Goal: Complete application form: Complete application form

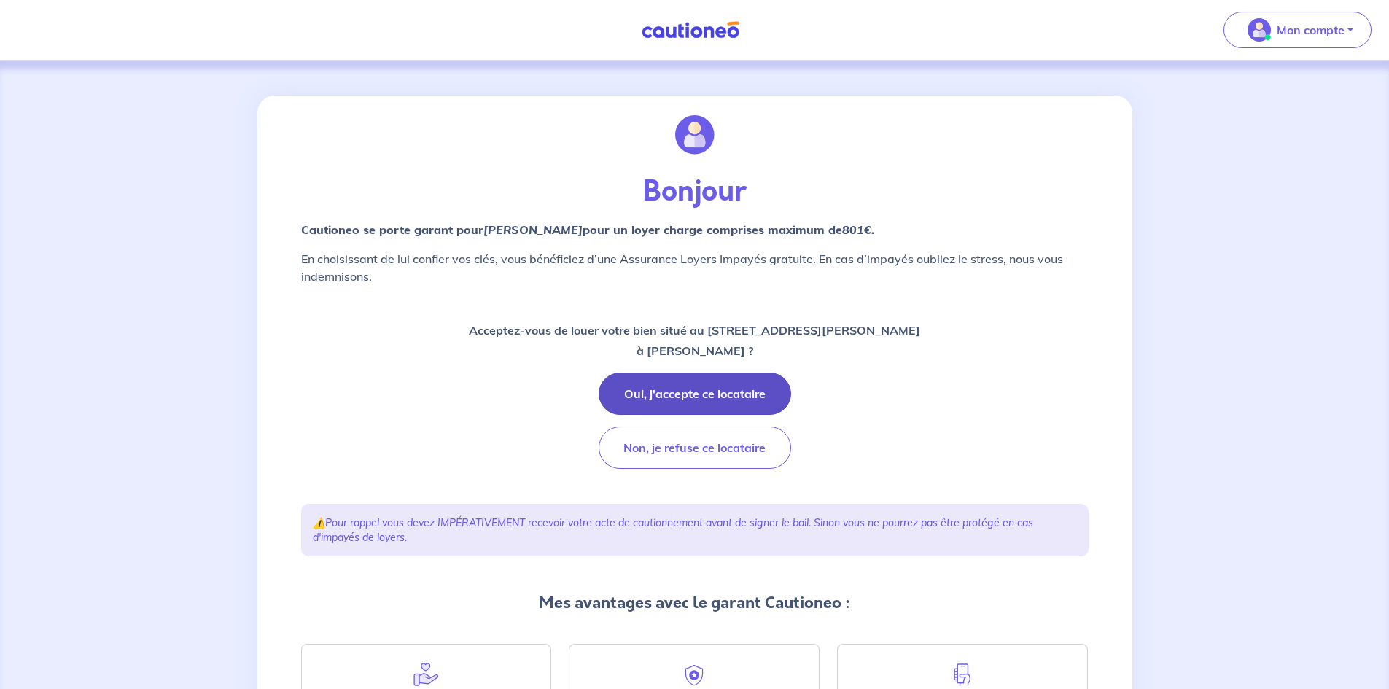
click at [735, 389] on button "Oui, j'accepte ce locataire" at bounding box center [694, 394] width 192 height 42
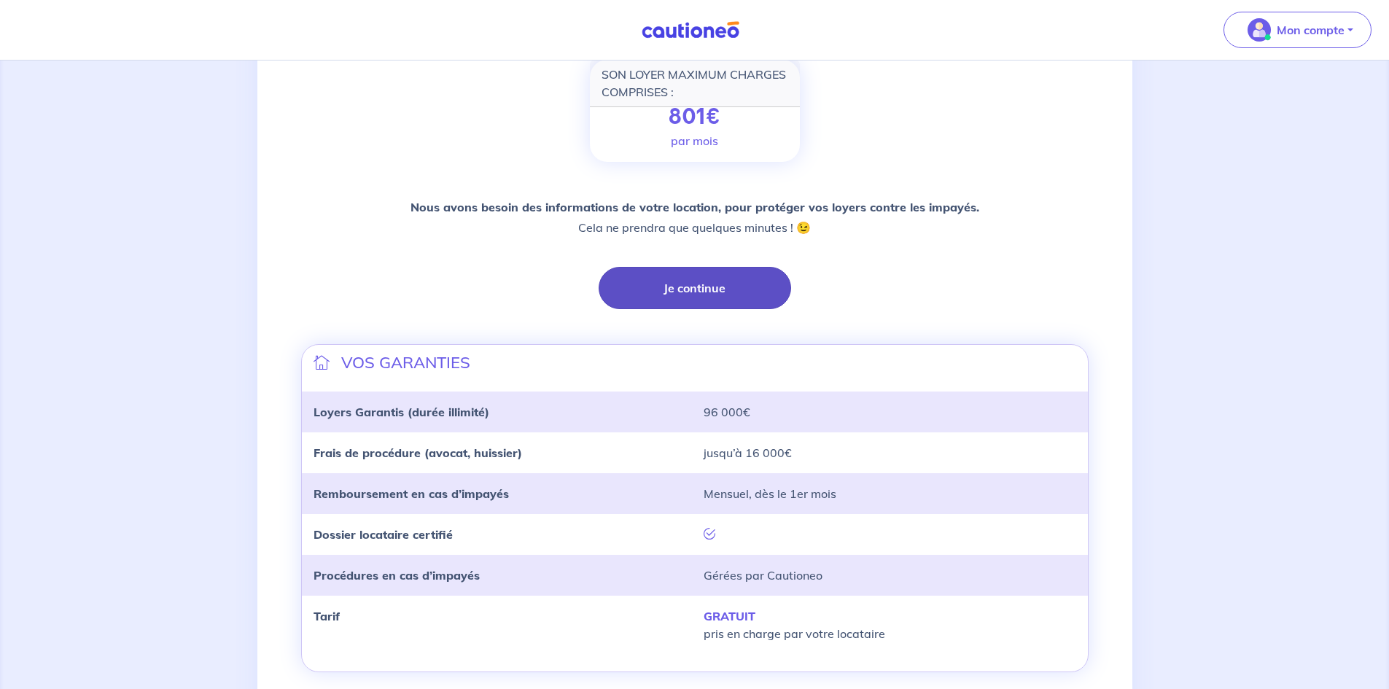
scroll to position [139, 0]
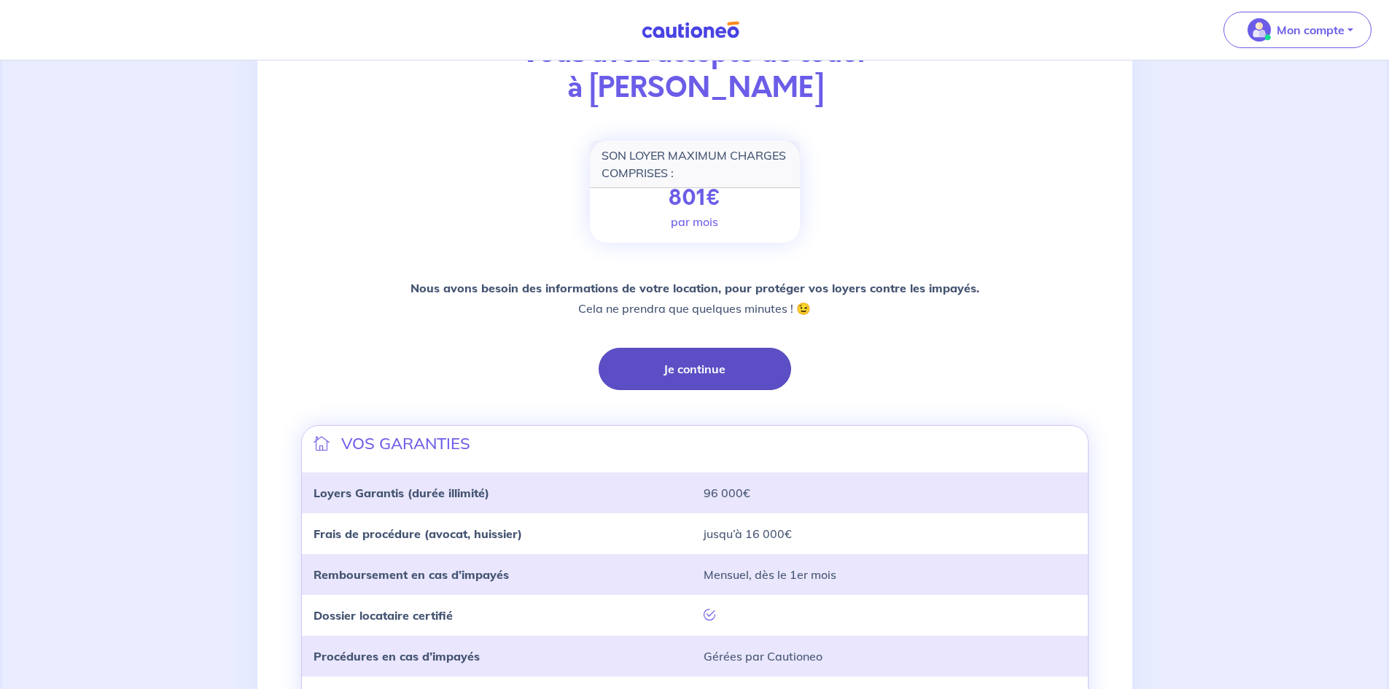
click at [685, 368] on button "Je continue" at bounding box center [694, 369] width 192 height 42
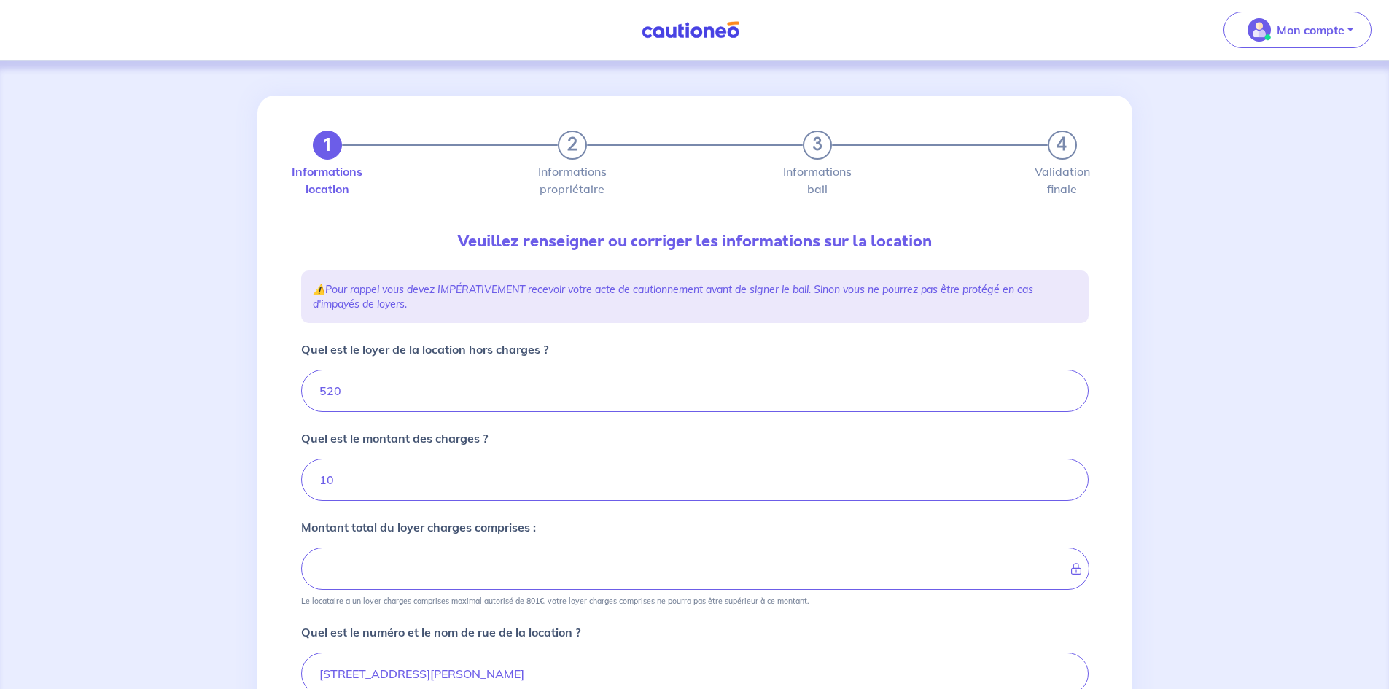
type input "530"
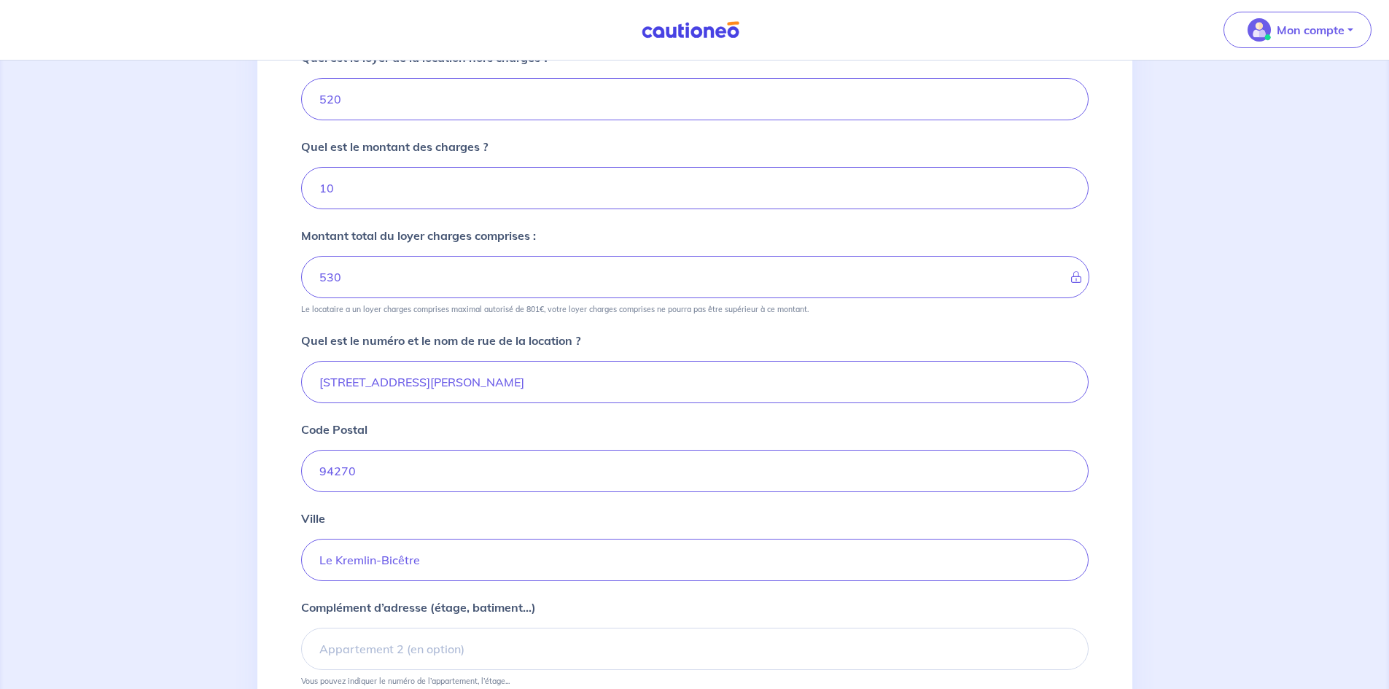
scroll to position [430, 0]
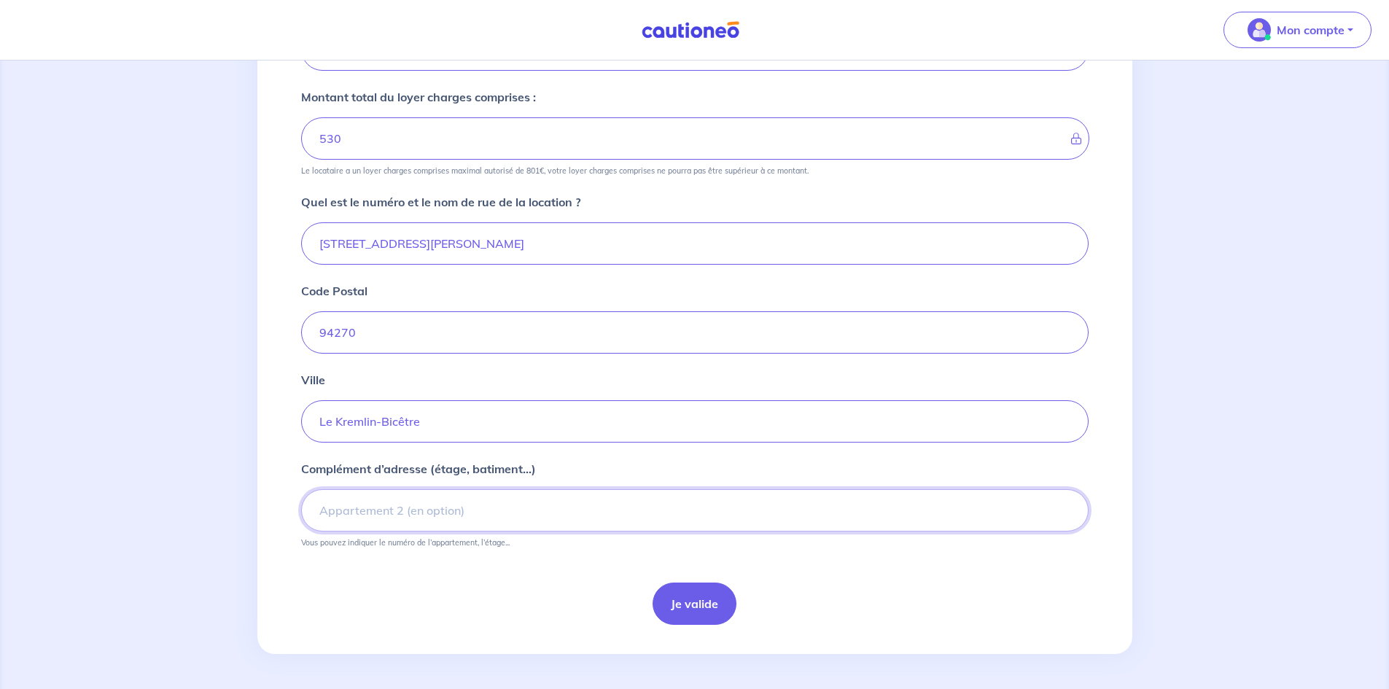
click at [453, 501] on input "Complément d’adresse (étage, batiment...)" at bounding box center [694, 510] width 787 height 42
type input "RDC sur rue"
click at [671, 609] on button "Je valide" at bounding box center [694, 603] width 84 height 42
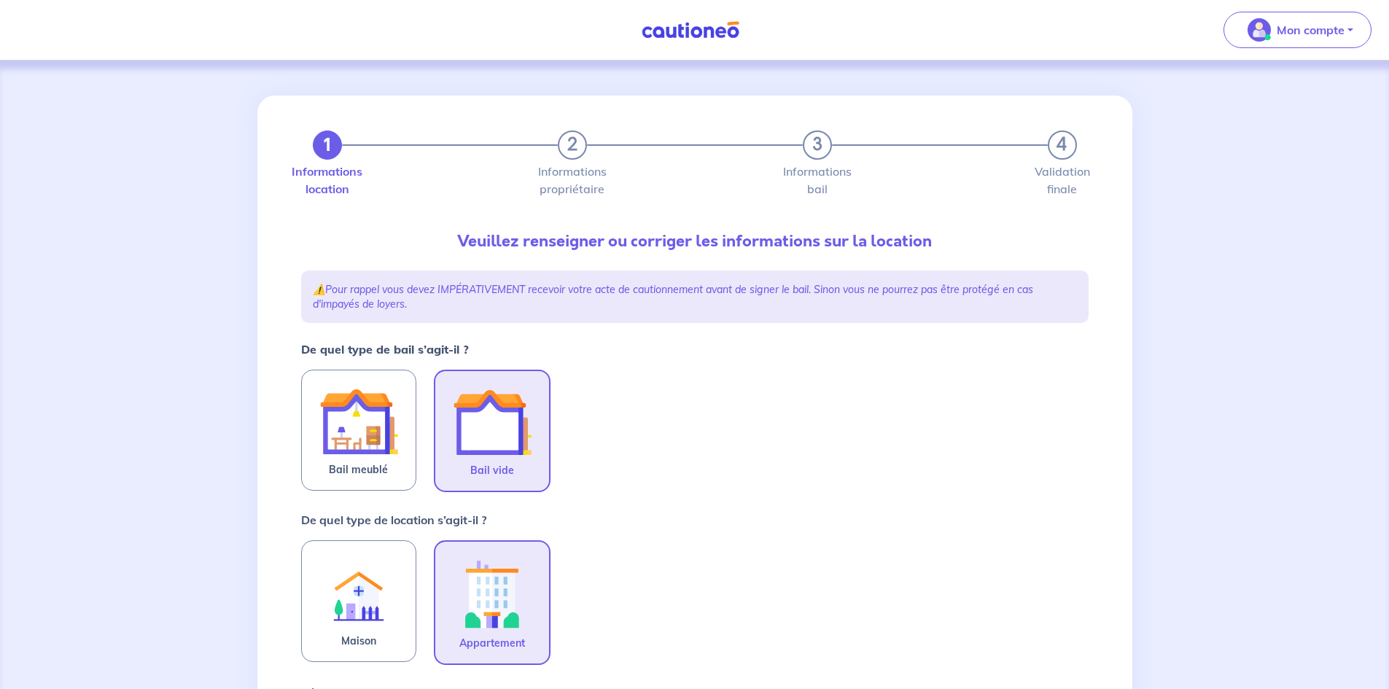
scroll to position [146, 0]
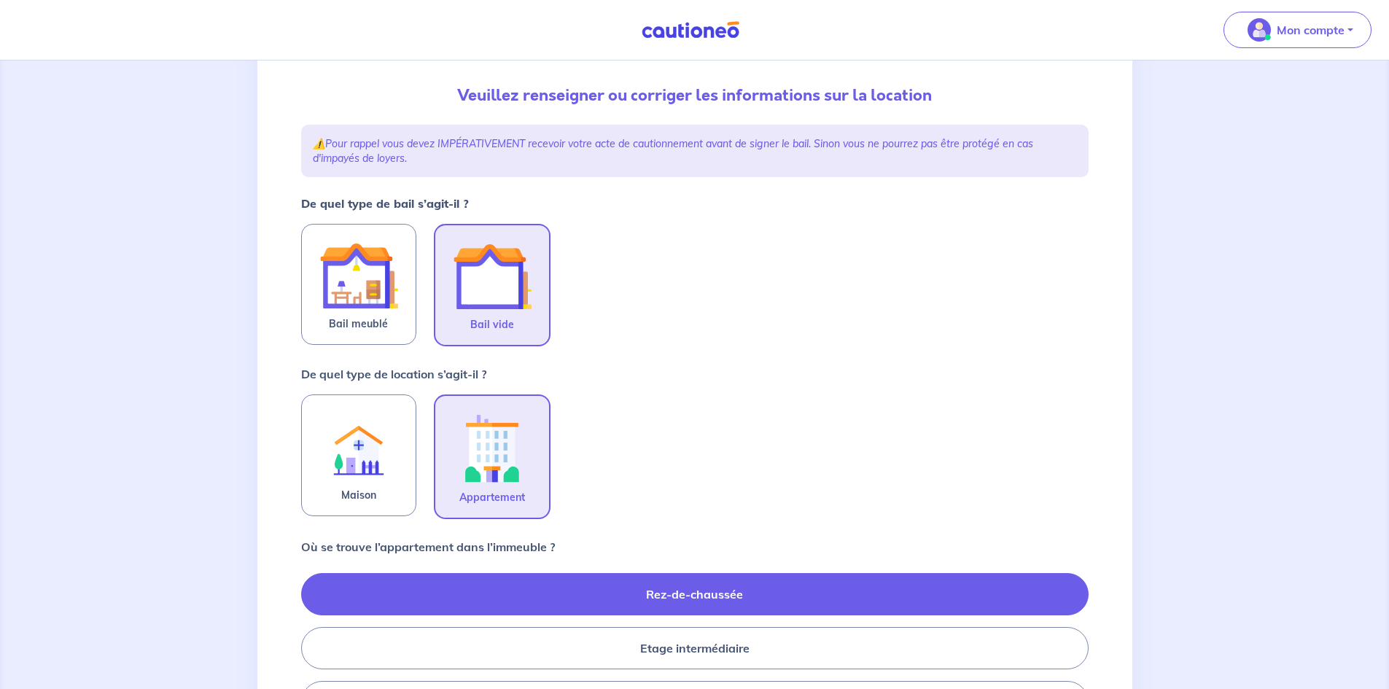
click at [496, 308] on img at bounding box center [492, 276] width 79 height 79
click at [0, 0] on input "Bail vide" at bounding box center [0, 0] width 0 height 0
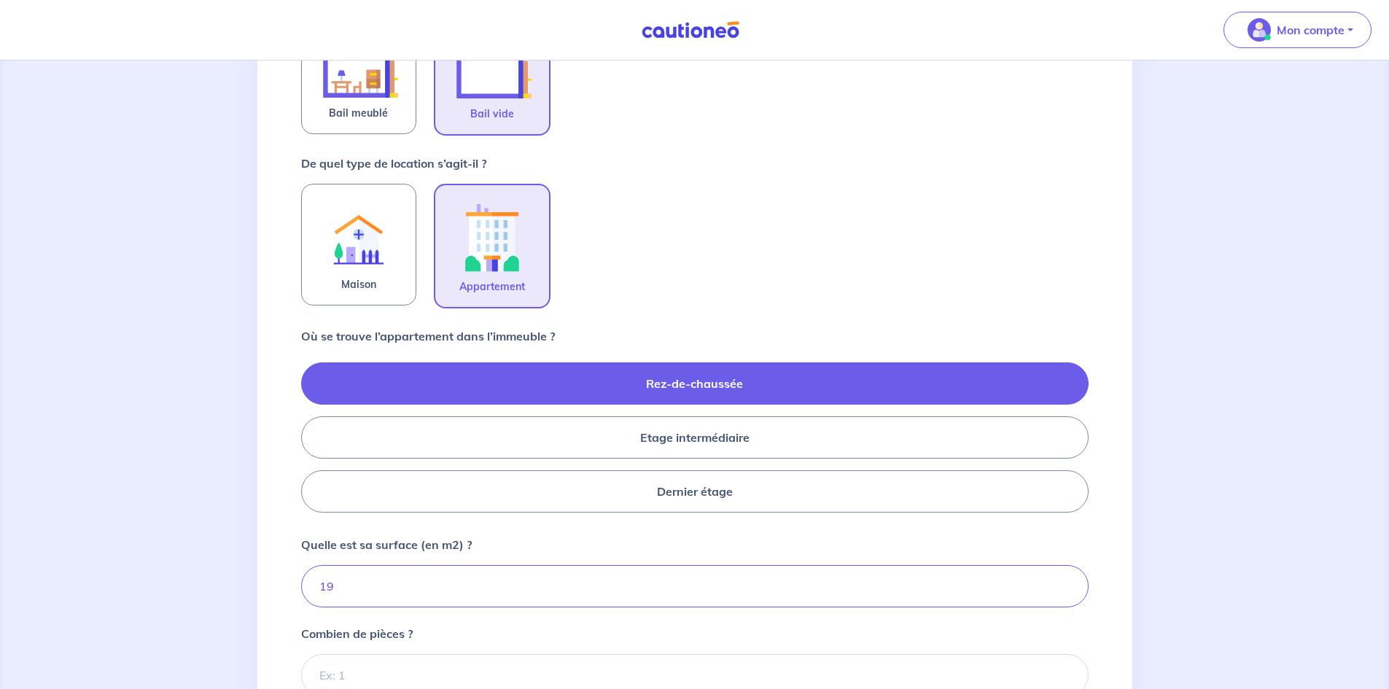
scroll to position [364, 0]
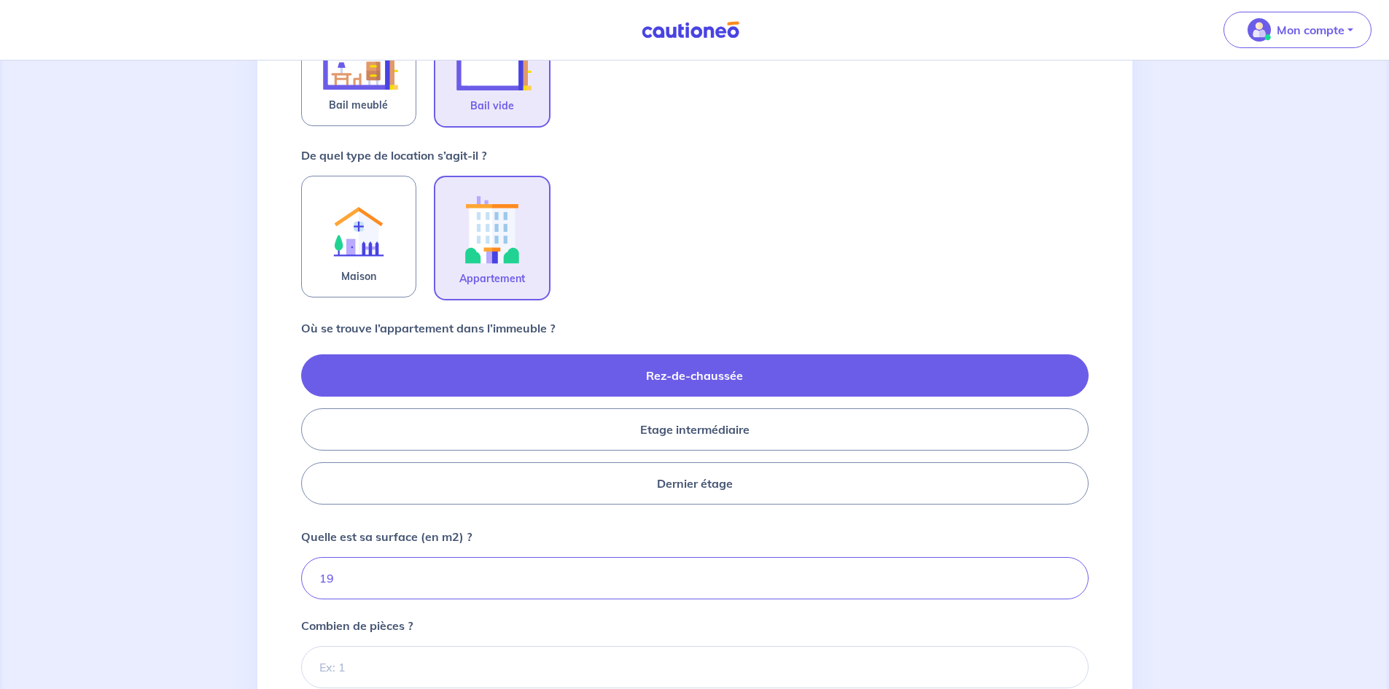
click at [768, 367] on label "Rez-de-chaussée" at bounding box center [694, 375] width 787 height 42
click at [311, 424] on input "Rez-de-chaussée" at bounding box center [305, 428] width 9 height 9
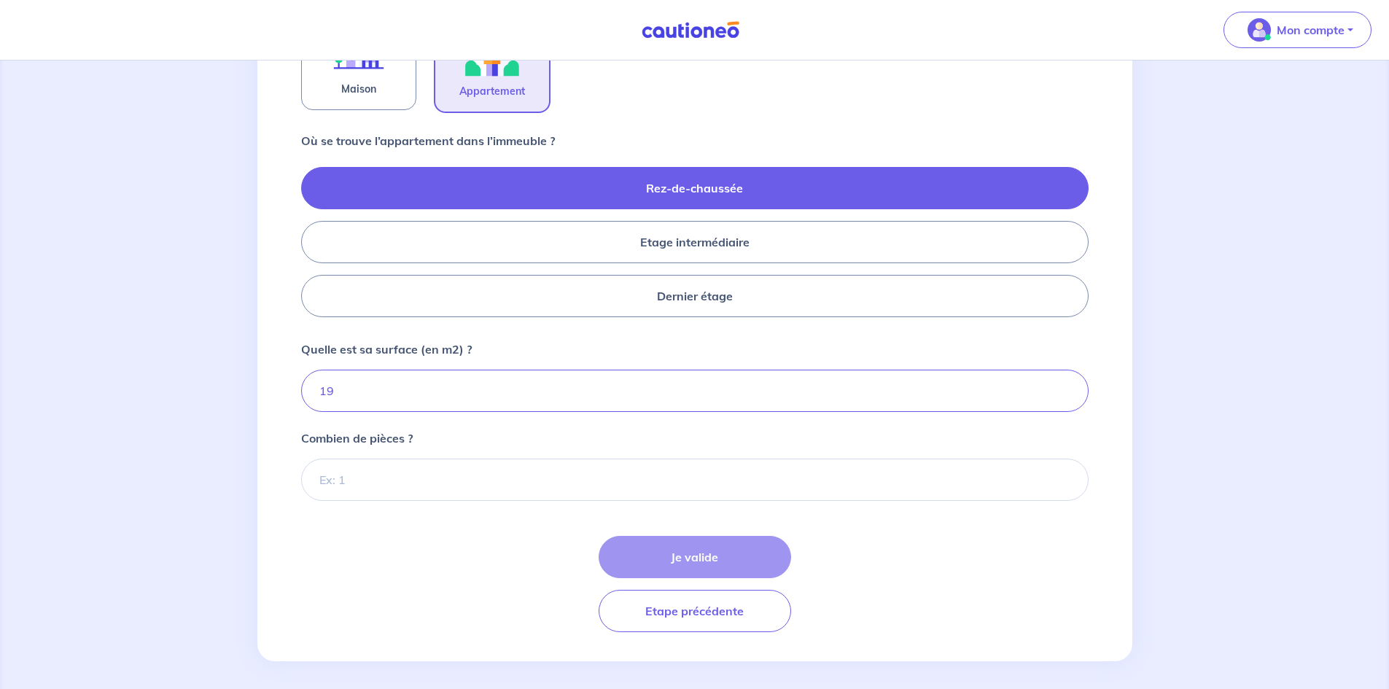
scroll to position [559, 0]
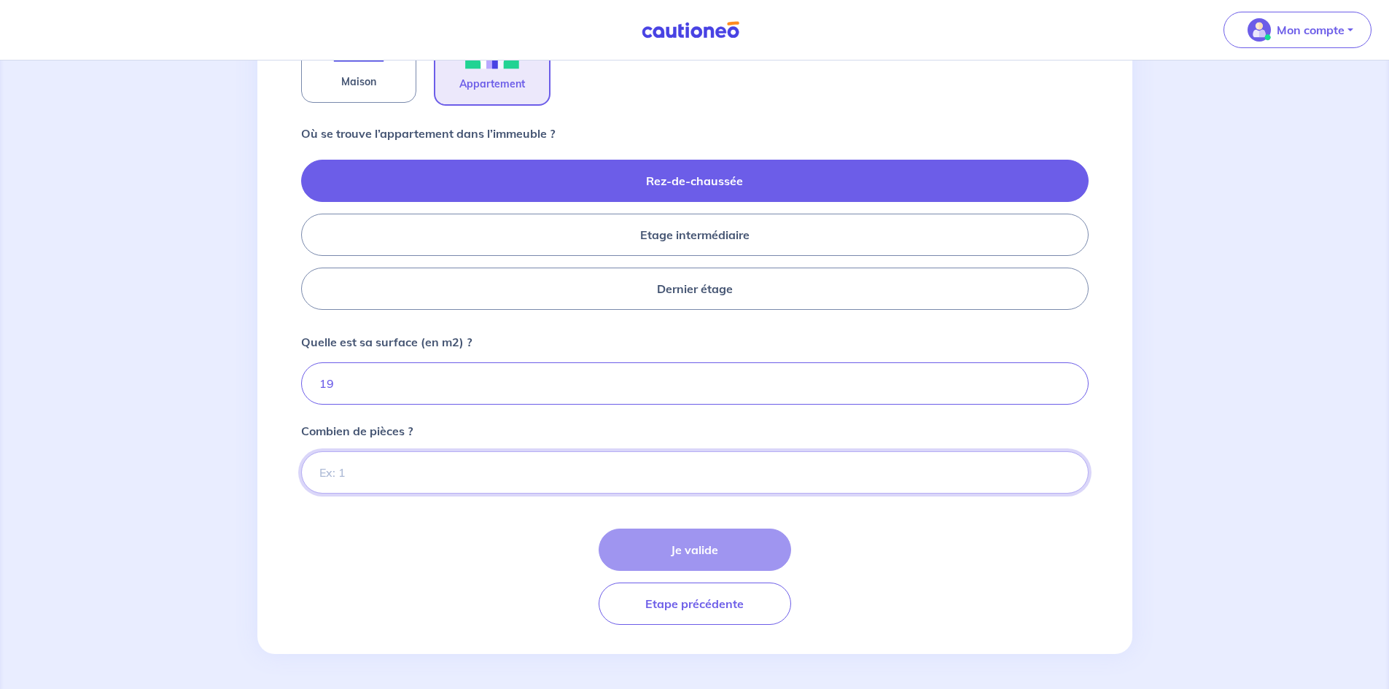
click at [604, 475] on input "Combien de pièces ?" at bounding box center [694, 472] width 787 height 42
type input "1"
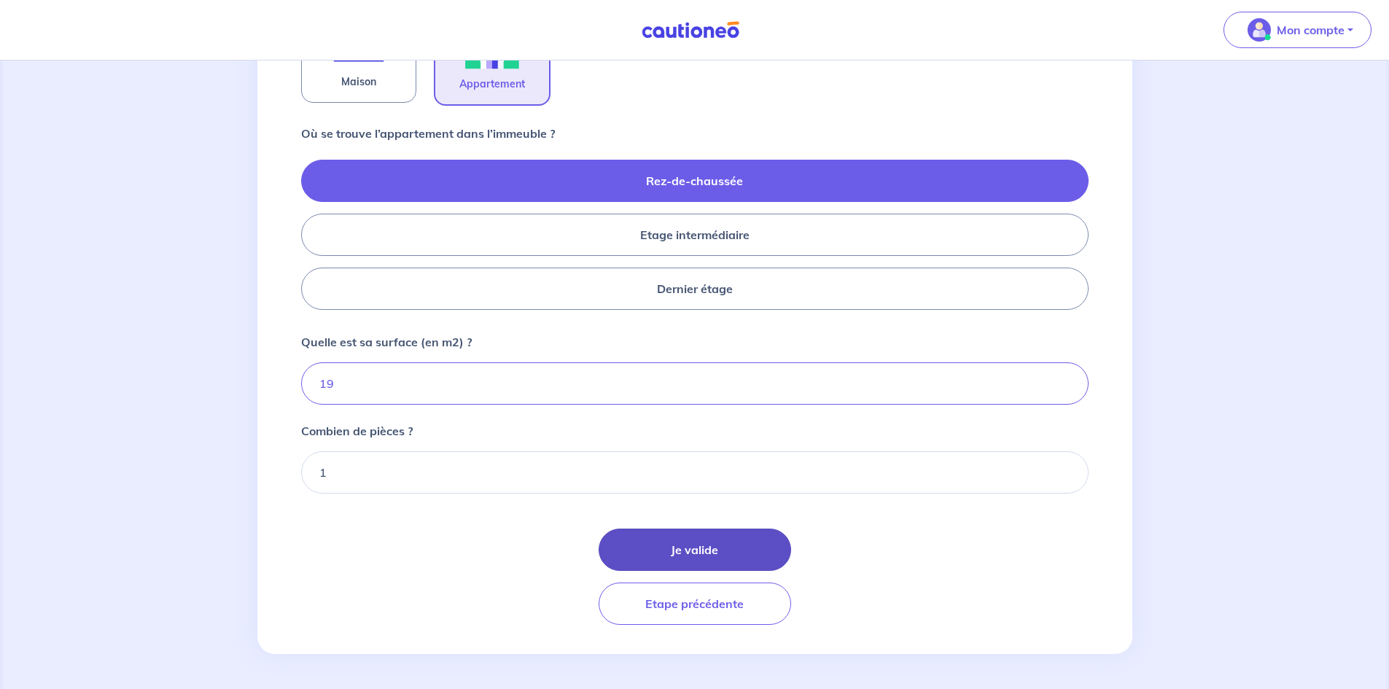
click at [758, 558] on button "Je valide" at bounding box center [694, 550] width 192 height 42
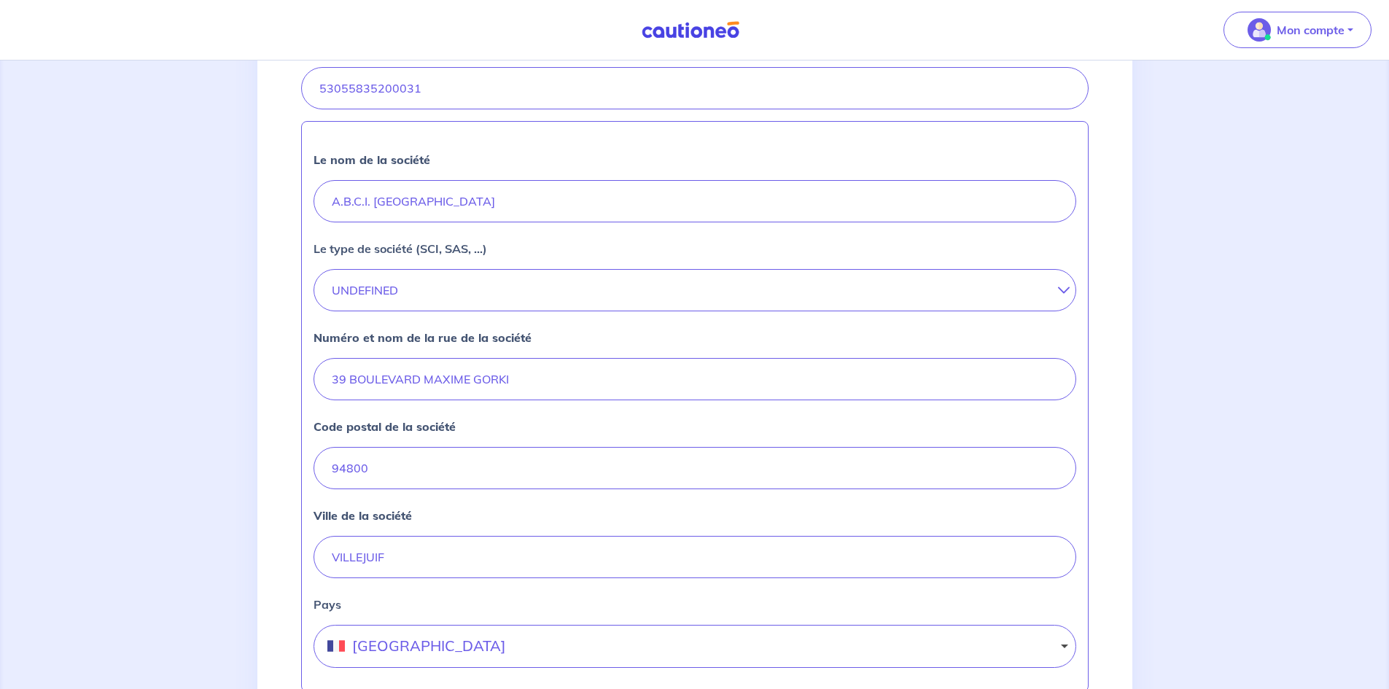
scroll to position [364, 0]
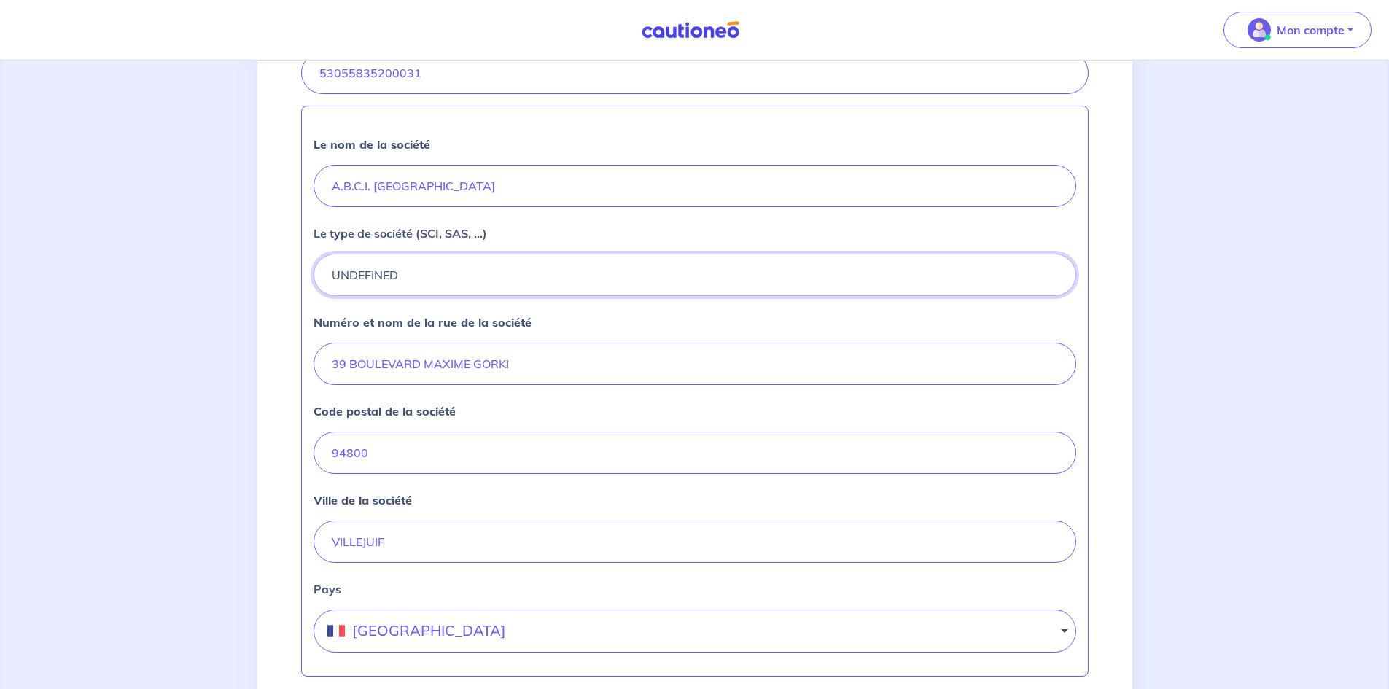
click at [401, 281] on button "UNDEFINED" at bounding box center [694, 275] width 763 height 42
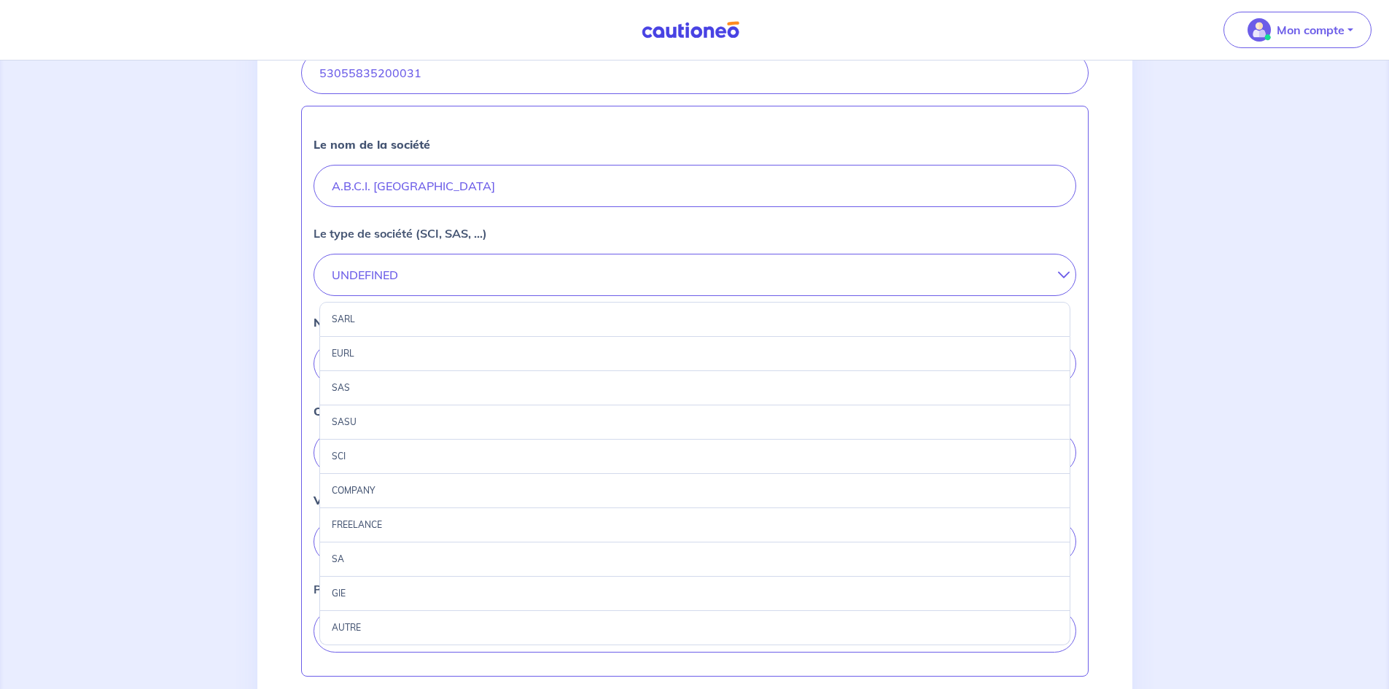
click at [381, 397] on div "SAS" at bounding box center [694, 388] width 751 height 34
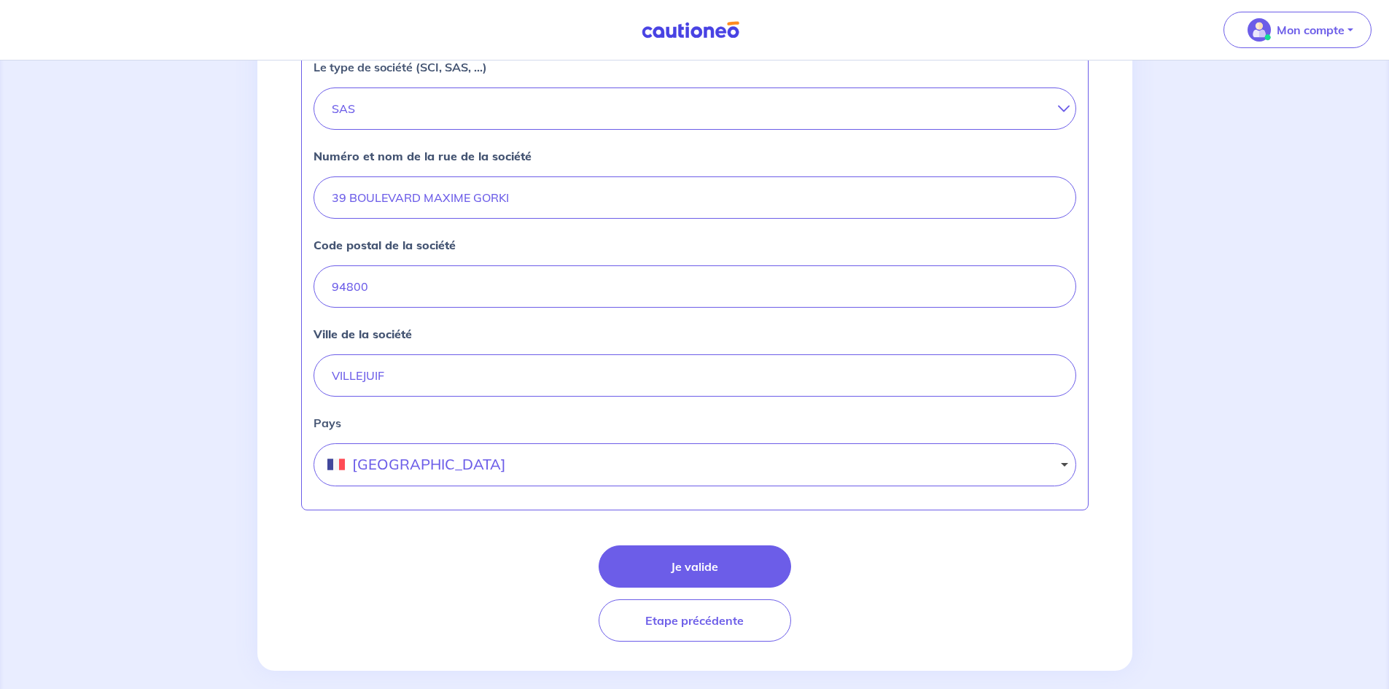
scroll to position [547, 0]
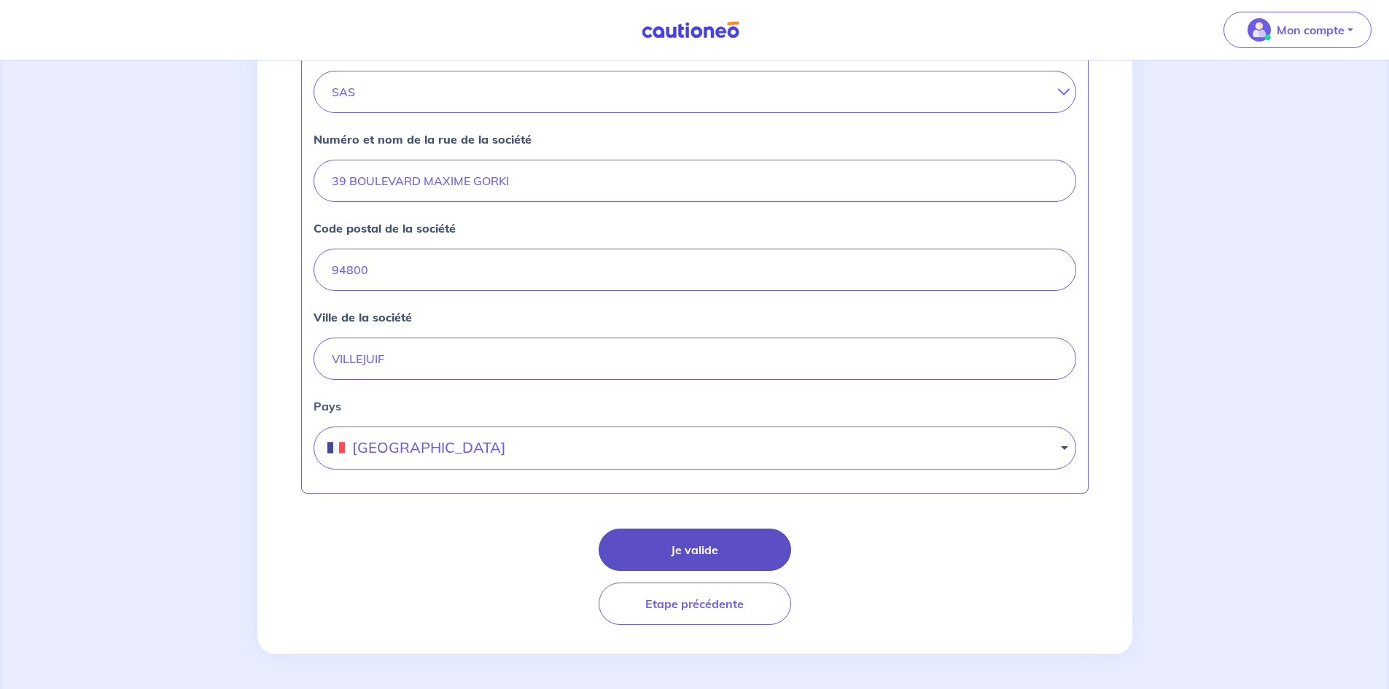
click at [738, 551] on button "Je valide" at bounding box center [694, 550] width 192 height 42
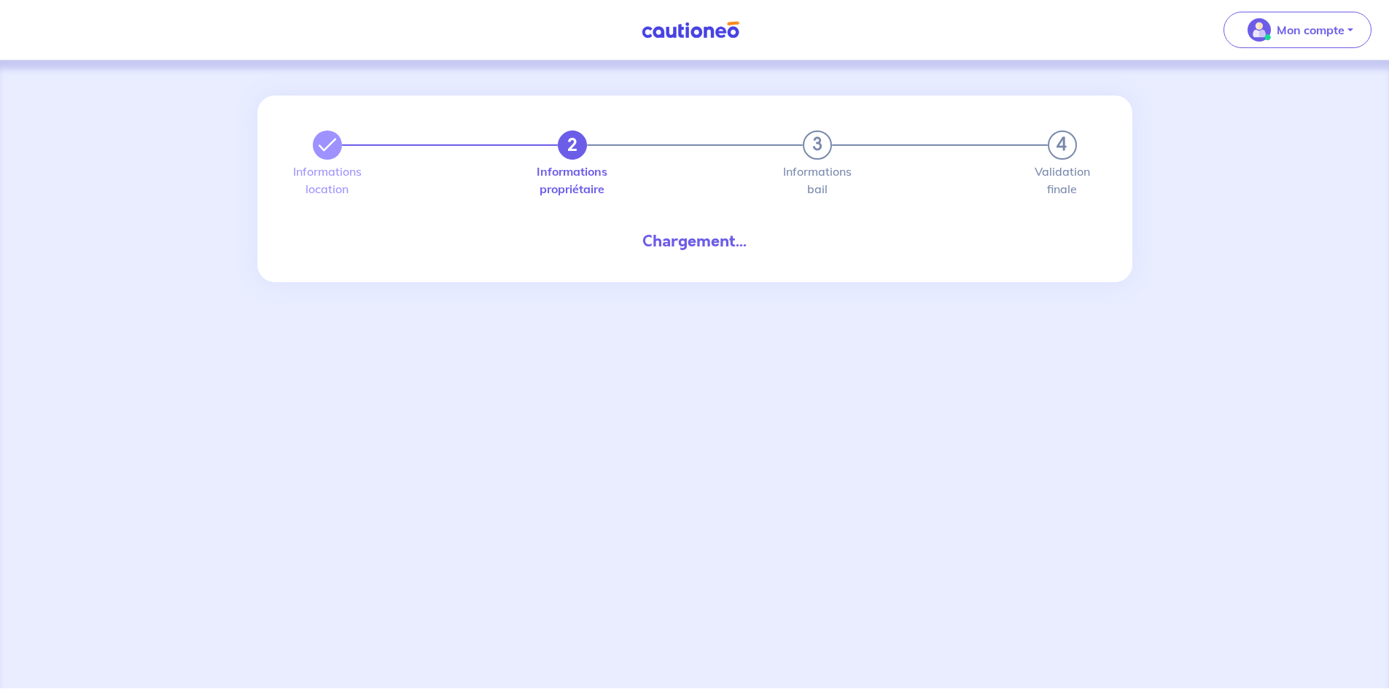
select select "FR"
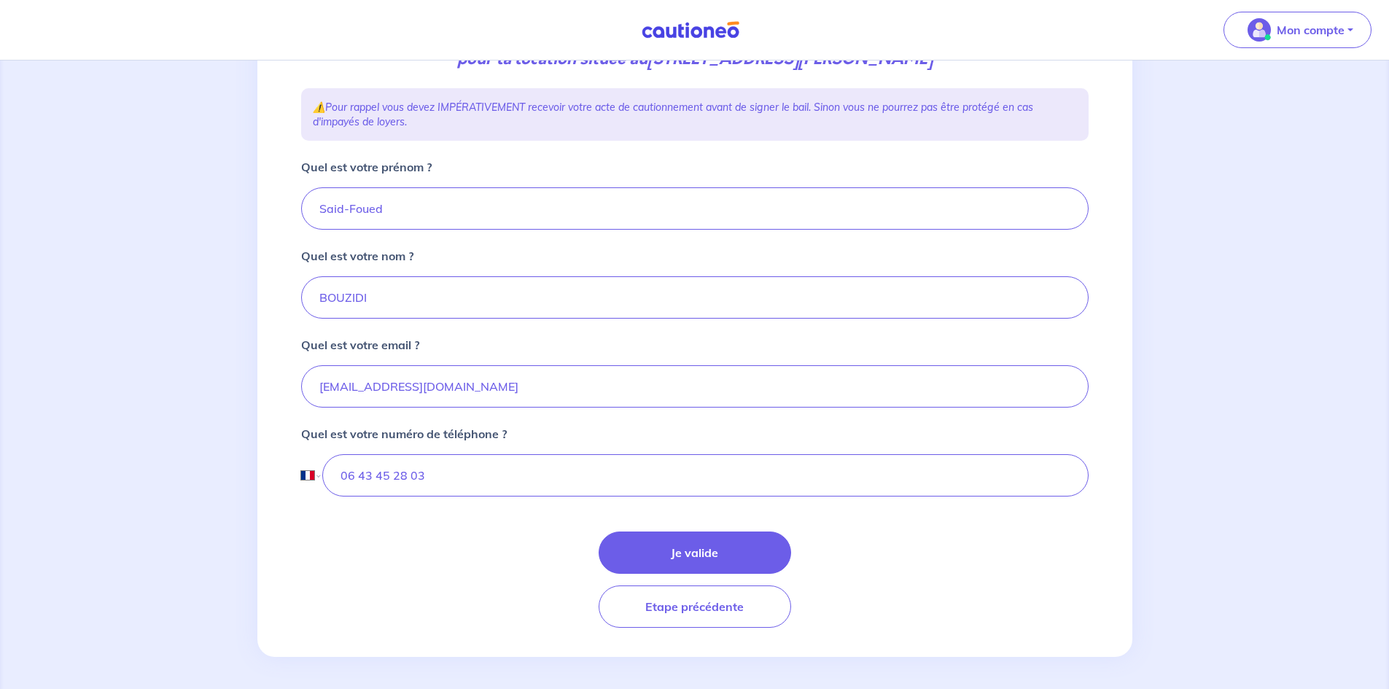
scroll to position [232, 0]
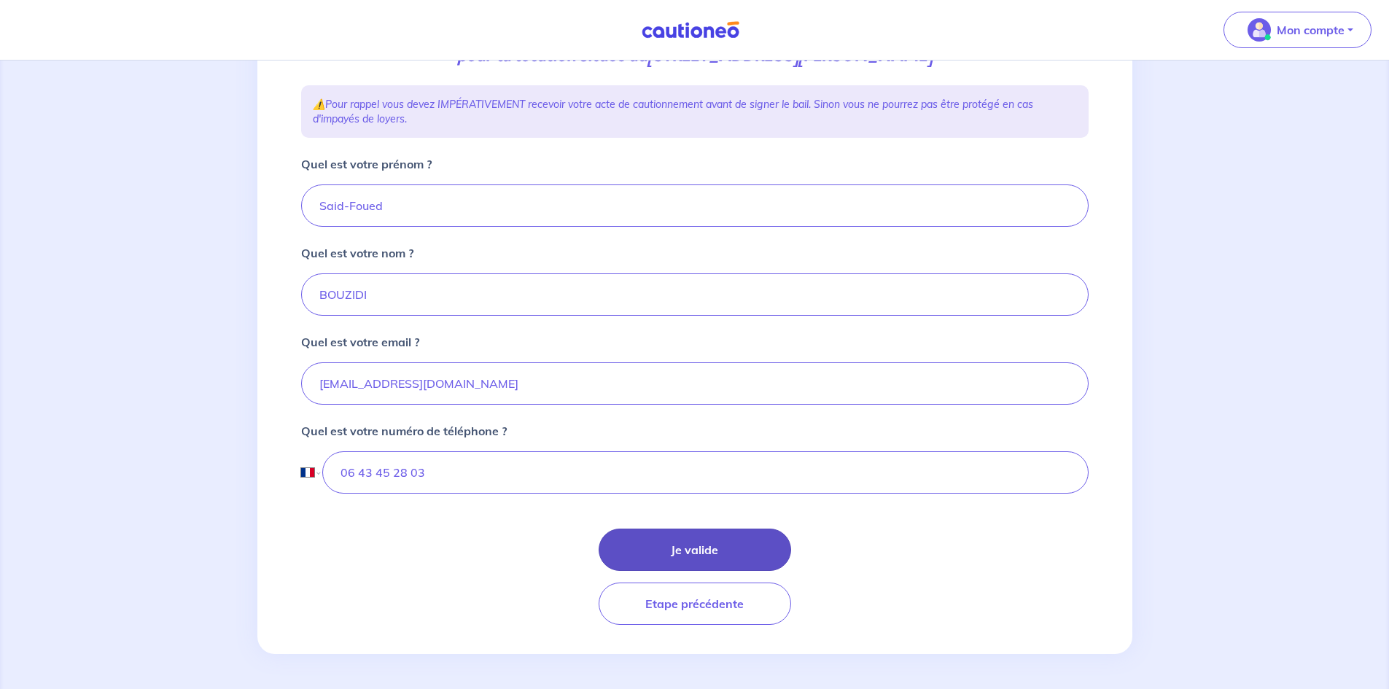
click at [732, 542] on button "Je valide" at bounding box center [694, 550] width 192 height 42
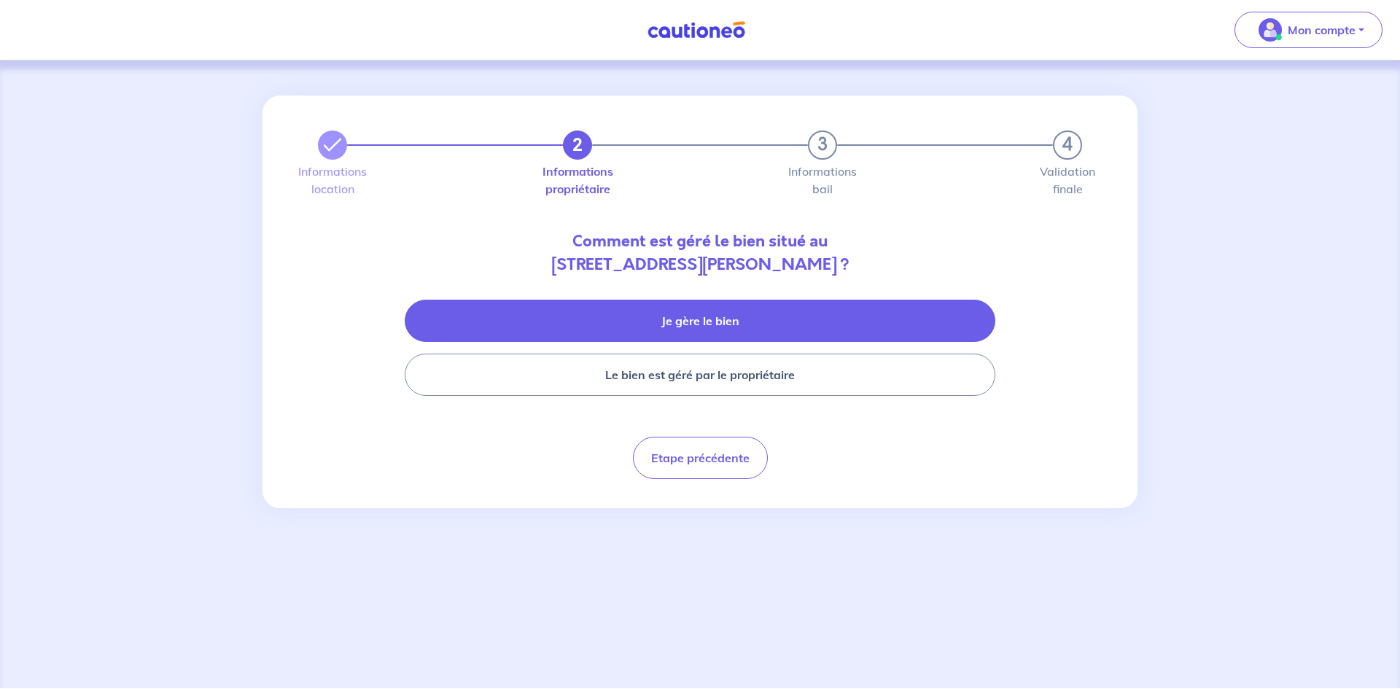
click at [790, 327] on button "Je gère le bien" at bounding box center [700, 321] width 590 height 42
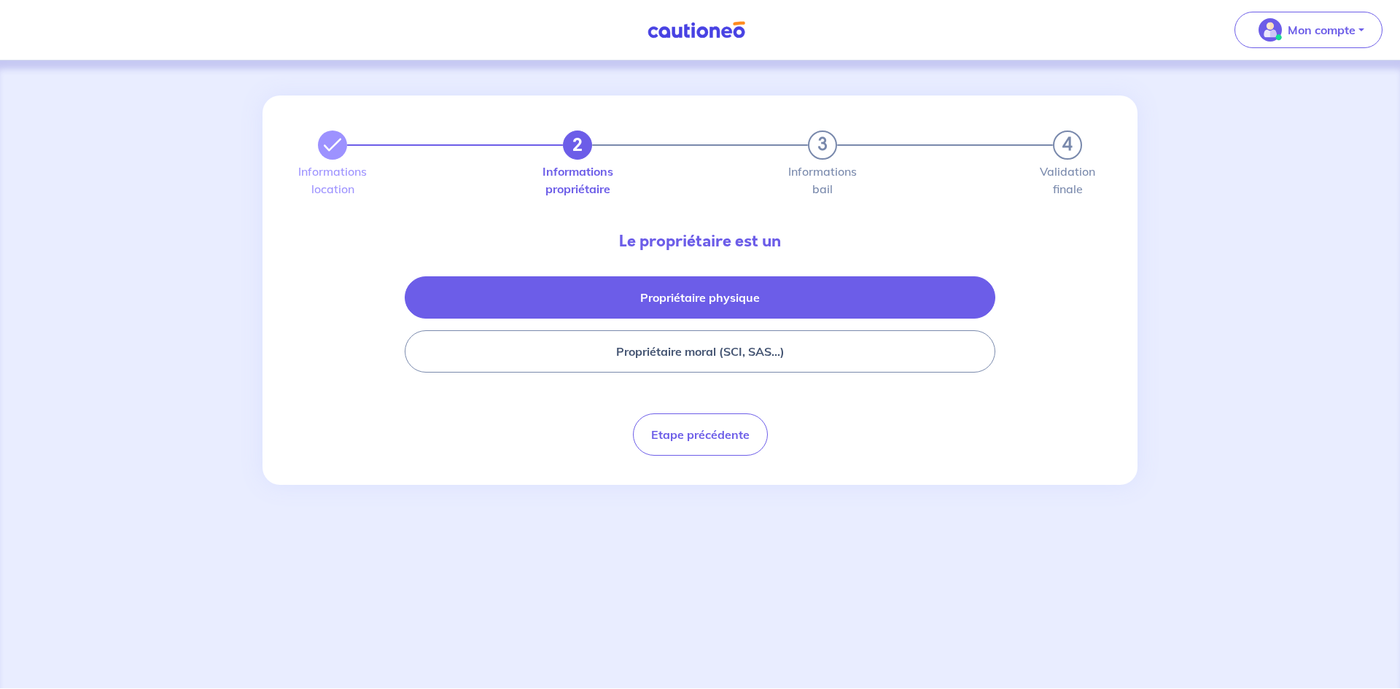
click at [765, 301] on button "Propriétaire physique" at bounding box center [700, 297] width 590 height 42
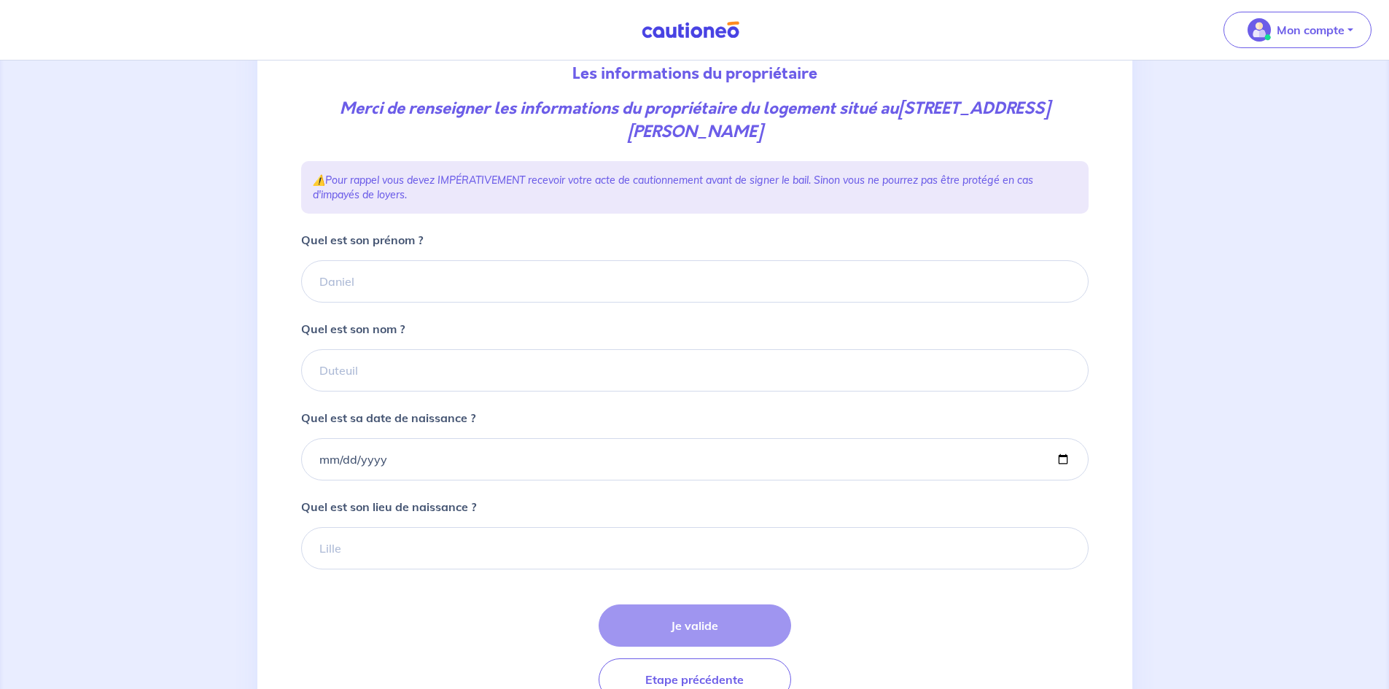
scroll to position [219, 0]
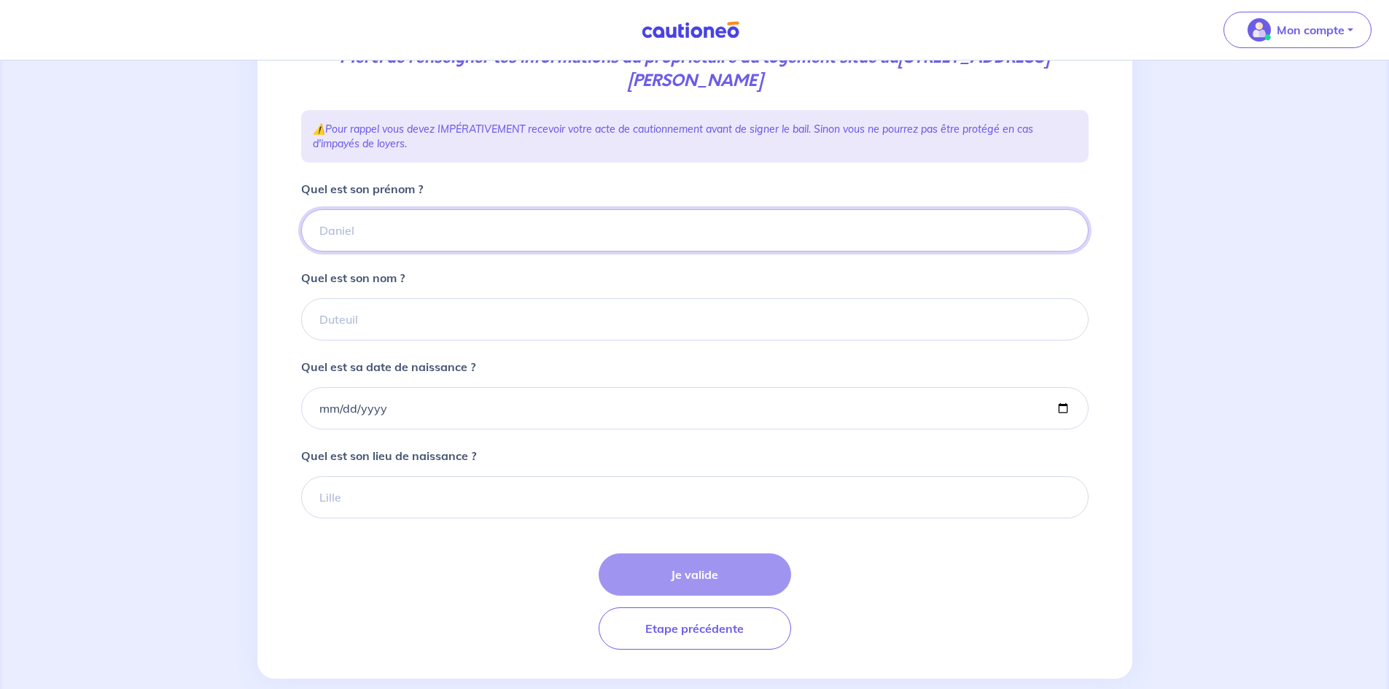
click at [362, 239] on input "Quel est son prénom ?" at bounding box center [694, 230] width 787 height 42
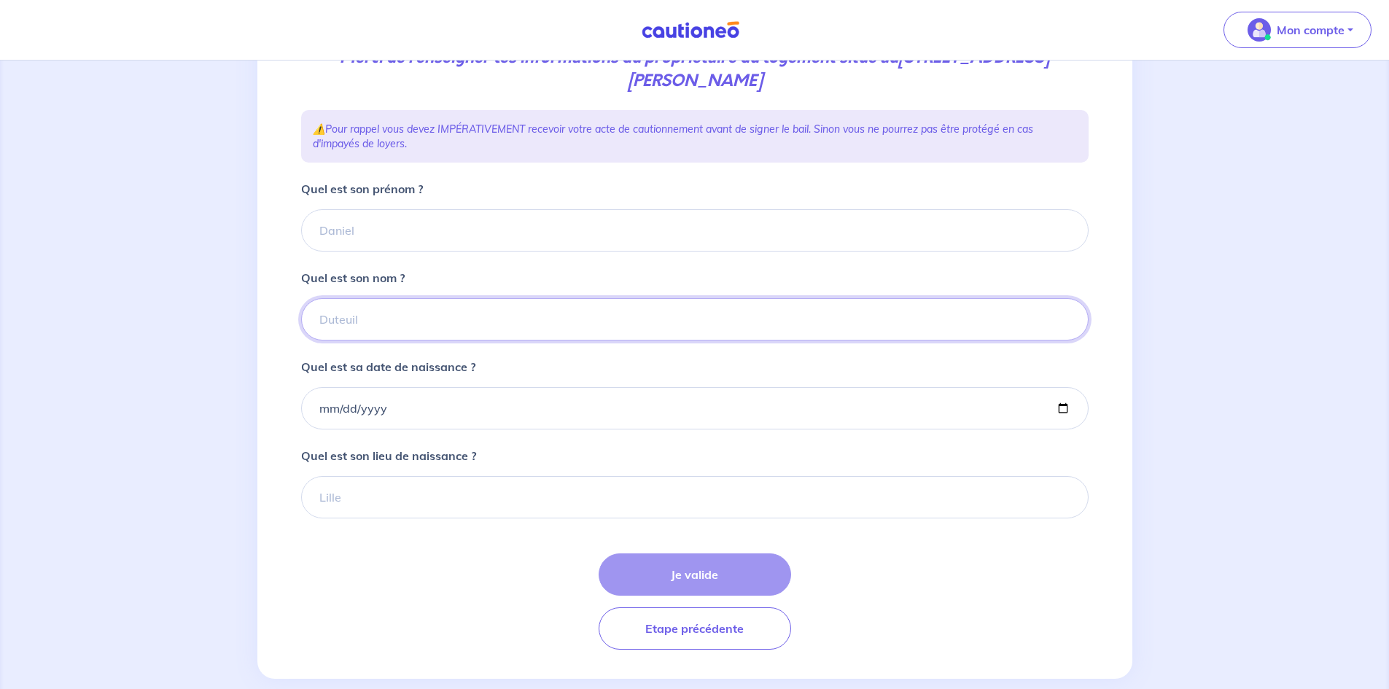
click at [348, 324] on input "Quel est son nom ?" at bounding box center [694, 319] width 787 height 42
type input "FANELLI"
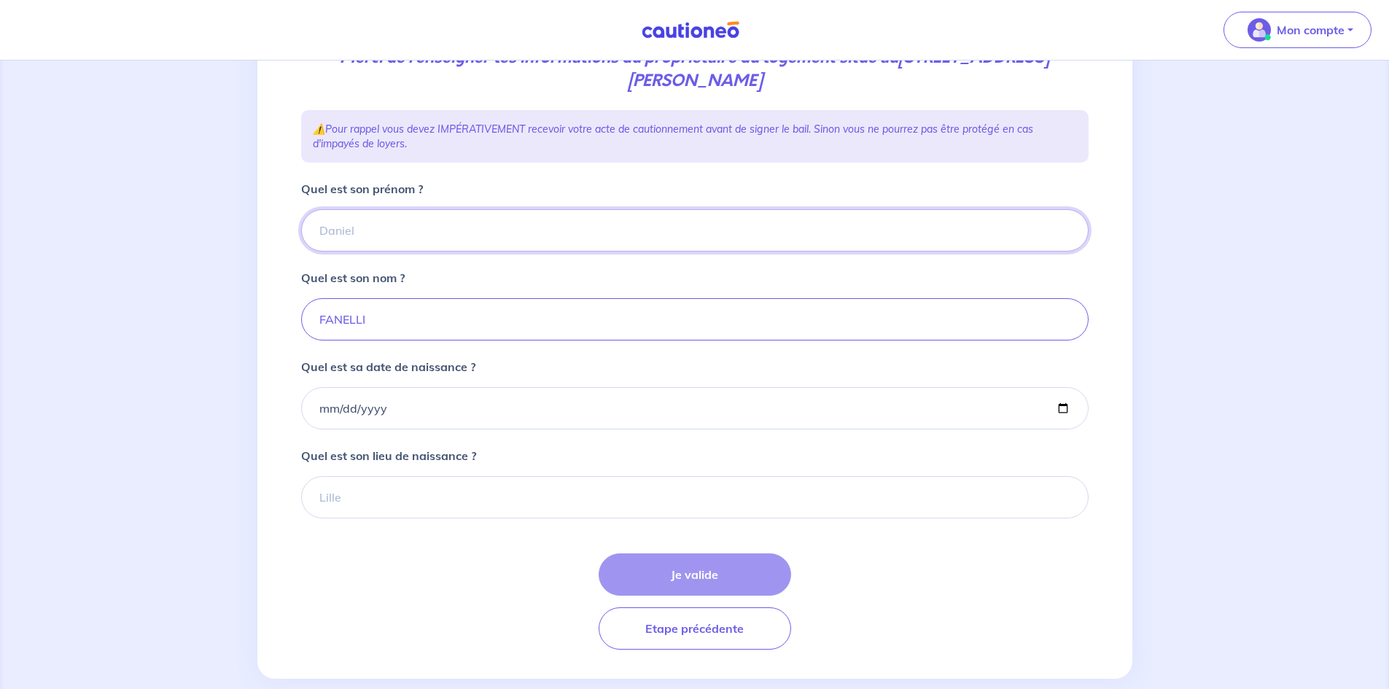
click at [352, 226] on input "Quel est son prénom ?" at bounding box center [694, 230] width 787 height 42
paste input "Ludovic & Arcangela"
click at [384, 412] on input "Quel est sa date de naissance ?" at bounding box center [694, 408] width 787 height 42
drag, startPoint x: 442, startPoint y: 230, endPoint x: 362, endPoint y: 225, distance: 80.4
click at [362, 225] on input "Ludovic & Arcangela" at bounding box center [694, 230] width 787 height 42
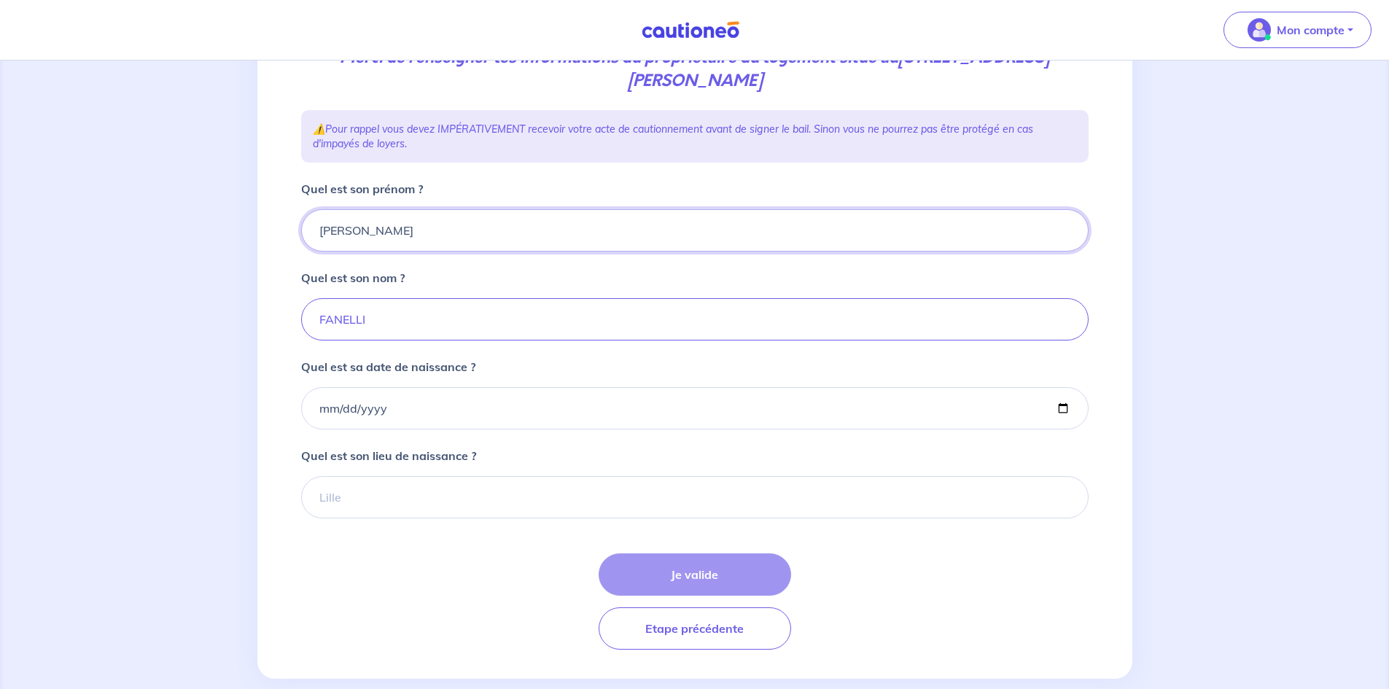
type input "[PERSON_NAME]"
